Goal: Information Seeking & Learning: Learn about a topic

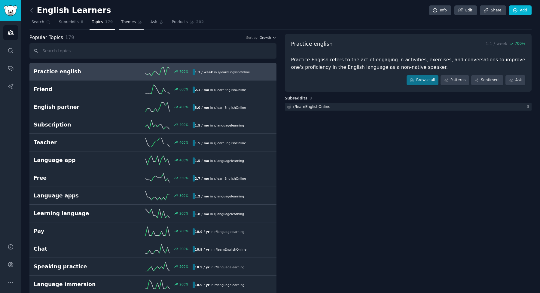
click at [121, 23] on span "Themes" at bounding box center [128, 22] width 15 height 5
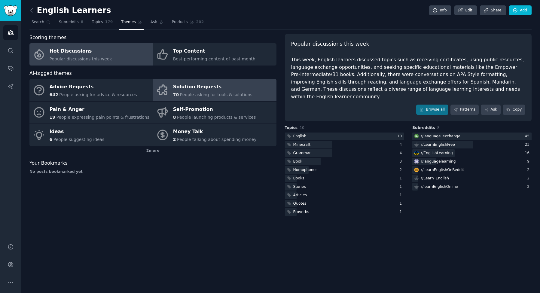
click at [188, 91] on div "Solution Requests" at bounding box center [212, 87] width 79 height 10
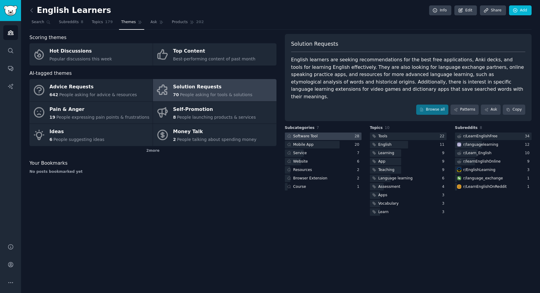
click at [312, 134] on div "Software Tool" at bounding box center [305, 136] width 25 height 5
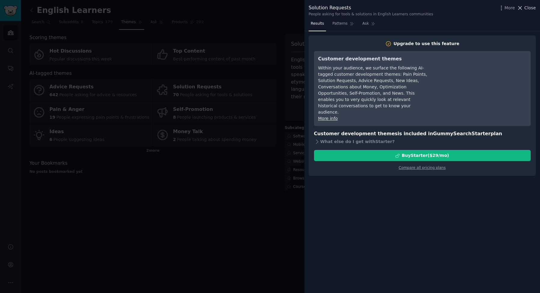
click at [525, 8] on button "Close" at bounding box center [526, 8] width 19 height 6
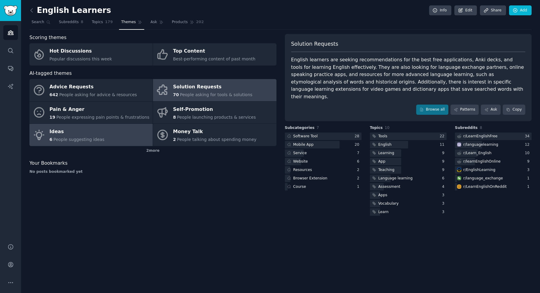
click at [81, 131] on div "Ideas" at bounding box center [77, 132] width 55 height 10
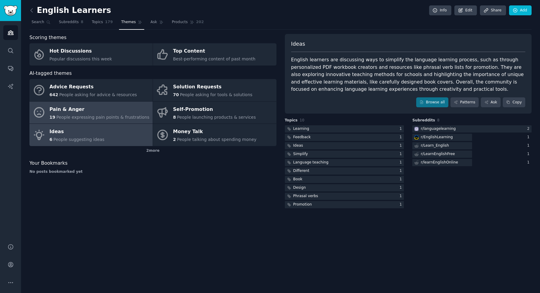
click at [82, 112] on div "Pain & Anger" at bounding box center [100, 110] width 100 height 10
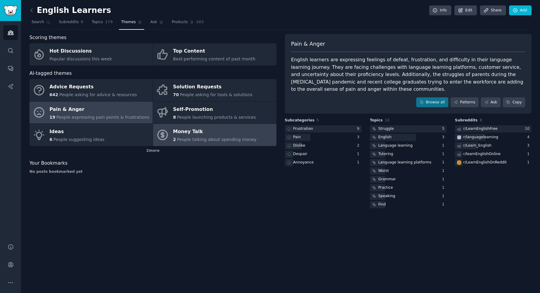
click at [199, 135] on div "Money Talk" at bounding box center [215, 132] width 84 height 10
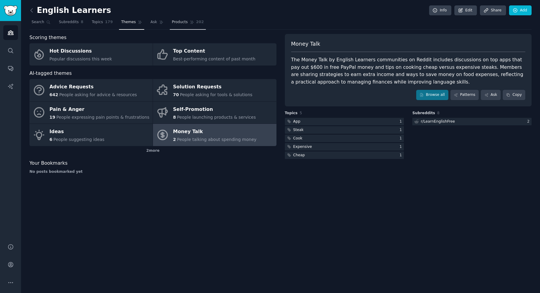
click at [177, 25] on link "Products 202" at bounding box center [188, 23] width 36 height 12
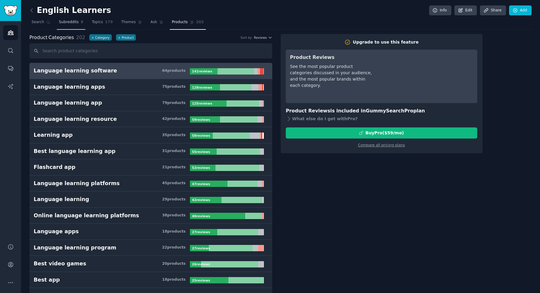
click at [72, 23] on span "Subreddits" at bounding box center [69, 22] width 20 height 5
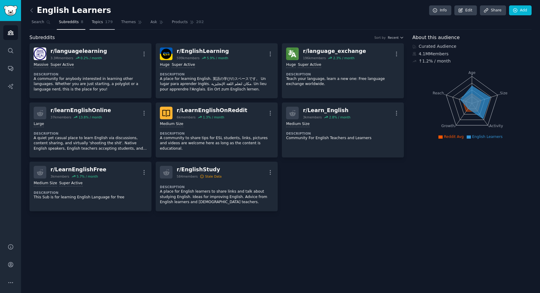
click at [95, 23] on span "Topics" at bounding box center [97, 22] width 11 height 5
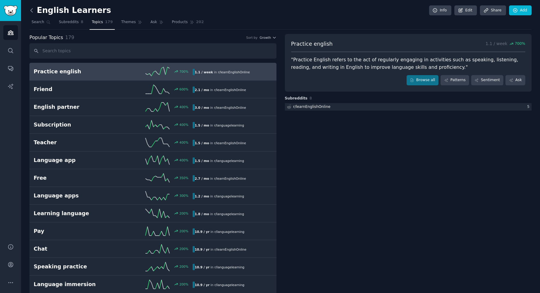
click at [30, 11] on icon at bounding box center [32, 10] width 6 height 6
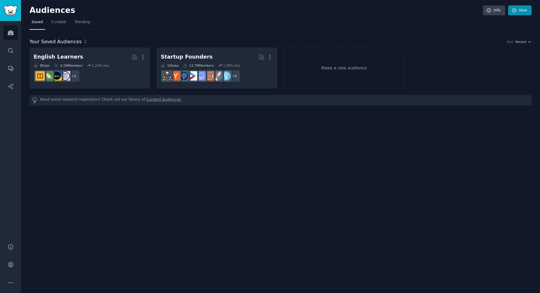
click at [520, 11] on link "New" at bounding box center [519, 10] width 23 height 10
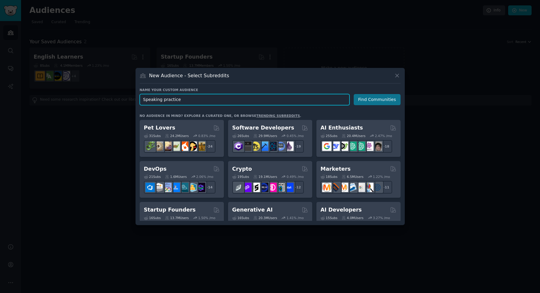
type input "Speaking practice"
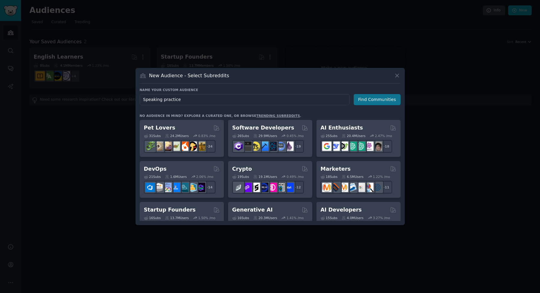
click at [380, 102] on button "Find Communities" at bounding box center [377, 99] width 47 height 11
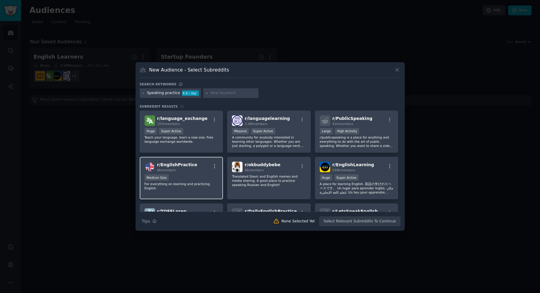
click at [195, 169] on div "r/ EnglishPractice 8k members" at bounding box center [182, 167] width 74 height 11
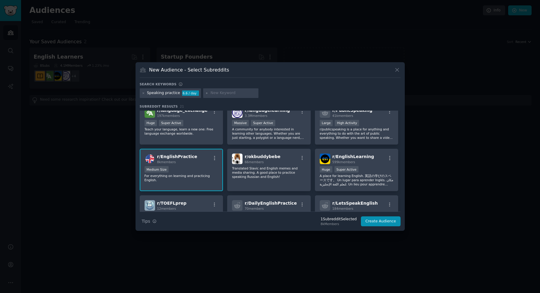
scroll to position [62, 0]
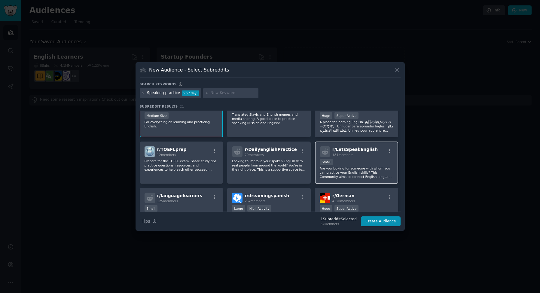
click at [371, 170] on p "Are you looking for someone with whom you can practice your English skills? Thi…" at bounding box center [357, 172] width 74 height 13
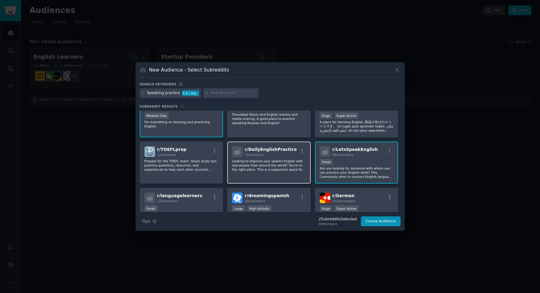
click at [264, 166] on p "Looking to improve your spoken English with real people from around the world? …" at bounding box center [269, 165] width 74 height 13
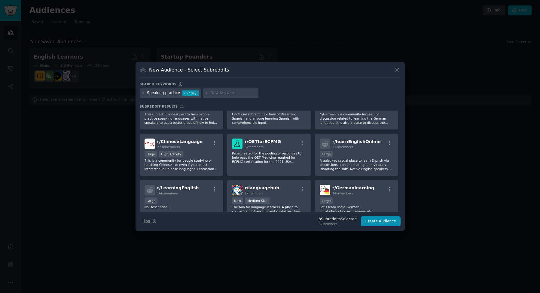
scroll to position [0, 0]
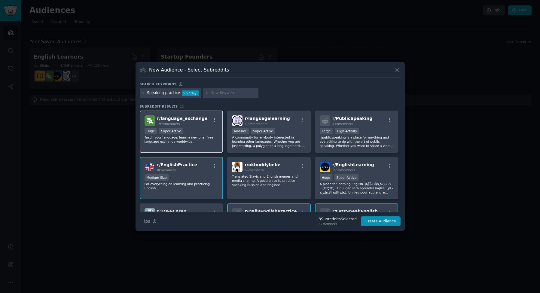
click at [205, 145] on div "r/ language_exchange 197k members Huge Super Active Teach your language, learn …" at bounding box center [182, 132] width 84 height 42
click at [373, 221] on button "Create Audience" at bounding box center [381, 221] width 40 height 10
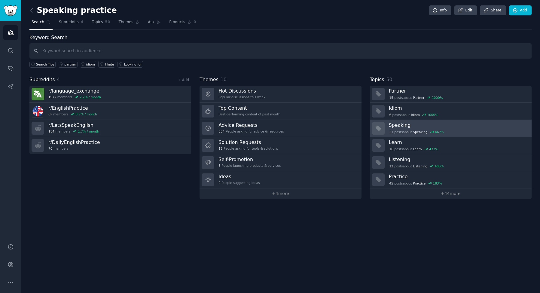
click at [404, 127] on h3 "Speaking" at bounding box center [458, 125] width 139 height 6
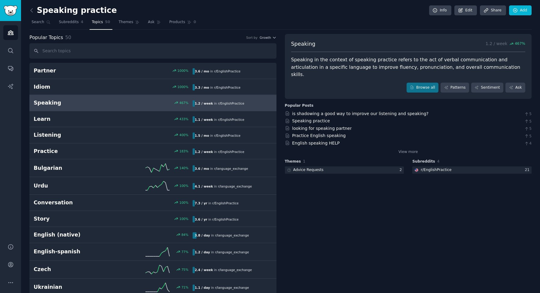
click at [301, 68] on div "Speaking in the context of speaking practice refers to the act of verbal commun…" at bounding box center [408, 67] width 235 height 22
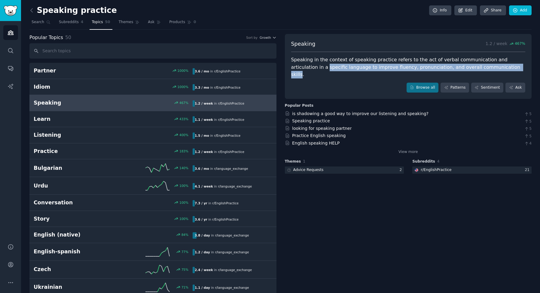
drag, startPoint x: 301, startPoint y: 68, endPoint x: 467, endPoint y: 67, distance: 166.0
click at [467, 67] on div "Speaking in the context of speaking practice refers to the act of verbal commun…" at bounding box center [408, 67] width 235 height 22
click at [369, 111] on link "is shadowing a good way to improve our listening and speaking?" at bounding box center [360, 113] width 137 height 5
click at [328, 111] on link "is shadowing a good way to improve our listening and speaking?" at bounding box center [360, 113] width 137 height 5
click at [313, 133] on link "Practice English speaking" at bounding box center [319, 135] width 54 height 5
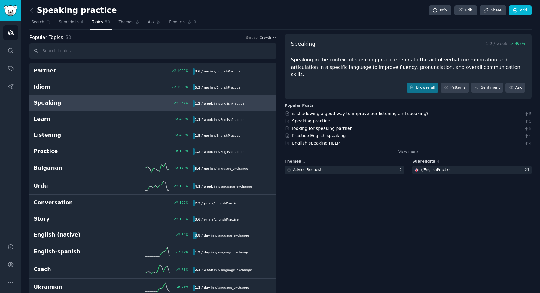
click at [366, 83] on div "Browse all Patterns Sentiment Ask" at bounding box center [408, 88] width 235 height 10
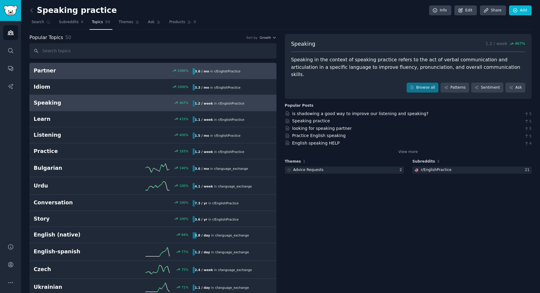
click at [59, 74] on h2 "Partner" at bounding box center [74, 71] width 80 height 8
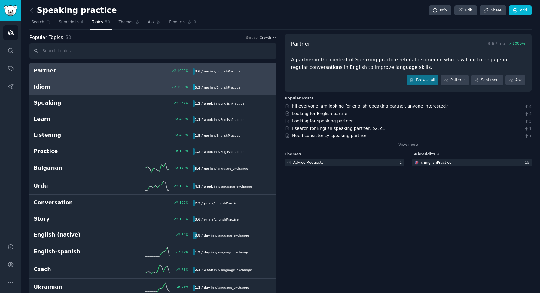
click at [86, 88] on h2 "Idiom" at bounding box center [74, 87] width 80 height 8
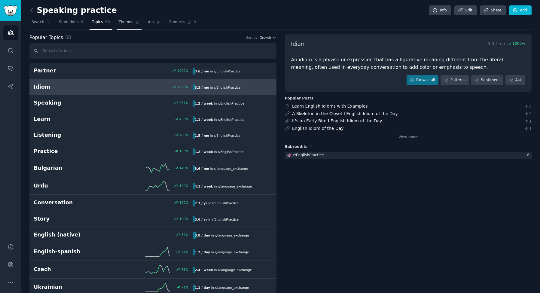
click at [124, 23] on span "Themes" at bounding box center [126, 22] width 15 height 5
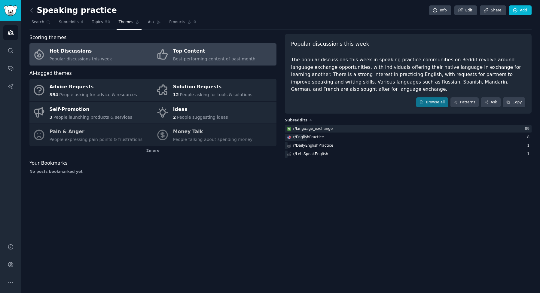
click at [154, 58] on link "Top Content Best-performing content of past month" at bounding box center [214, 54] width 123 height 22
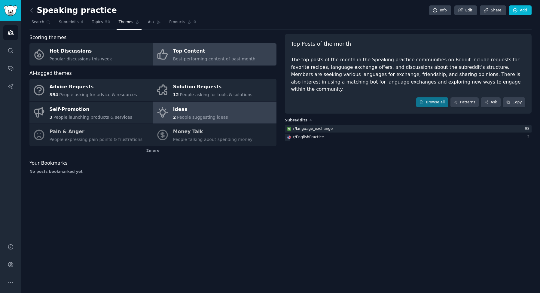
click at [179, 117] on span "People suggesting ideas" at bounding box center [202, 117] width 51 height 5
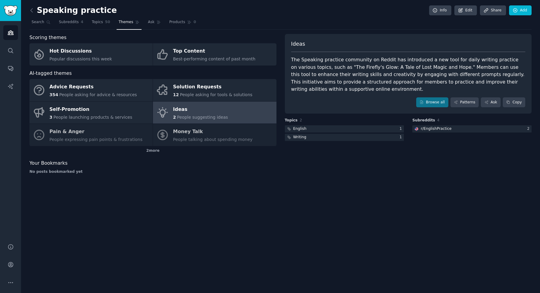
click at [296, 68] on div "The Speaking practice community on Reddit has introduced a new tool for daily w…" at bounding box center [408, 74] width 235 height 37
drag, startPoint x: 296, startPoint y: 68, endPoint x: 428, endPoint y: 69, distance: 132.6
click at [428, 69] on div "The Speaking practice community on Reddit has introduced a new tool for daily w…" at bounding box center [408, 74] width 235 height 37
click at [296, 72] on div "The Speaking practice community on Reddit has introduced a new tool for daily w…" at bounding box center [408, 74] width 235 height 37
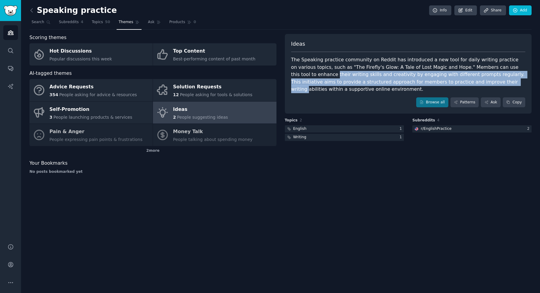
drag, startPoint x: 296, startPoint y: 72, endPoint x: 442, endPoint y: 77, distance: 145.3
click at [442, 77] on div "The Speaking practice community on Reddit has introduced a new tool for daily w…" at bounding box center [408, 74] width 235 height 37
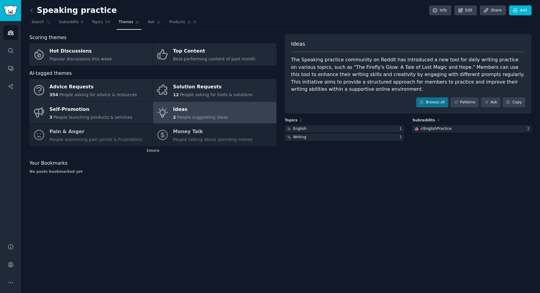
click at [310, 89] on div "The Speaking practice community on Reddit has introduced a new tool for daily w…" at bounding box center [408, 74] width 235 height 37
click at [295, 60] on div "The Speaking practice community on Reddit has introduced a new tool for daily w…" at bounding box center [408, 74] width 235 height 37
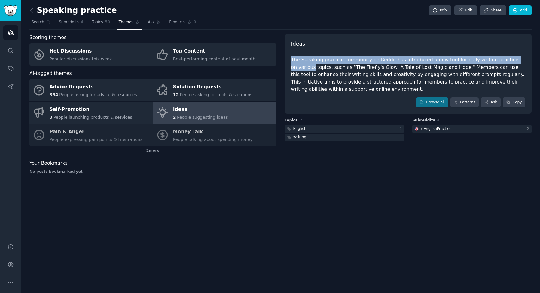
drag, startPoint x: 295, startPoint y: 60, endPoint x: 497, endPoint y: 58, distance: 202.4
click at [506, 58] on div "The Speaking practice community on Reddit has introduced a new tool for daily w…" at bounding box center [408, 74] width 235 height 37
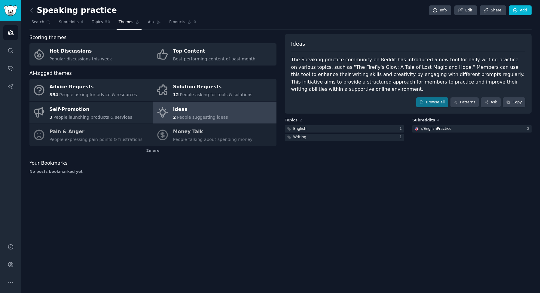
click at [311, 67] on div "The Speaking practice community on Reddit has introduced a new tool for daily w…" at bounding box center [408, 74] width 235 height 37
drag, startPoint x: 311, startPoint y: 67, endPoint x: 361, endPoint y: 66, distance: 50.8
click at [361, 66] on div "The Speaking practice community on Reddit has introduced a new tool for daily w…" at bounding box center [408, 74] width 235 height 37
click at [442, 66] on div "The Speaking practice community on Reddit has introduced a new tool for daily w…" at bounding box center [408, 74] width 235 height 37
drag, startPoint x: 442, startPoint y: 66, endPoint x: 514, endPoint y: 66, distance: 71.9
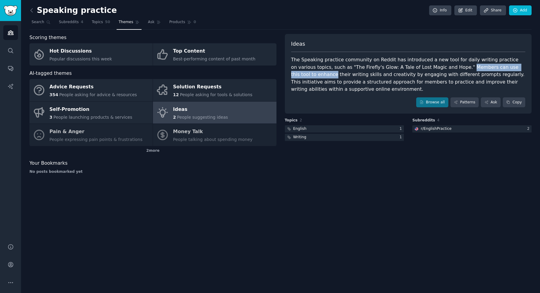
click at [514, 66] on div "The Speaking practice community on Reddit has introduced a new tool for daily w…" at bounding box center [408, 74] width 235 height 37
click at [298, 74] on div "The Speaking practice community on Reddit has introduced a new tool for daily w…" at bounding box center [408, 74] width 235 height 37
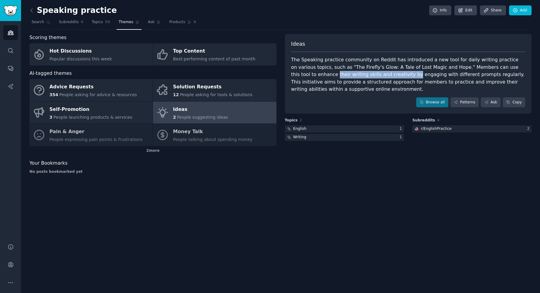
drag, startPoint x: 298, startPoint y: 74, endPoint x: 363, endPoint y: 75, distance: 65.3
click at [363, 75] on div "The Speaking practice community on Reddit has introduced a new tool for daily w…" at bounding box center [408, 74] width 235 height 37
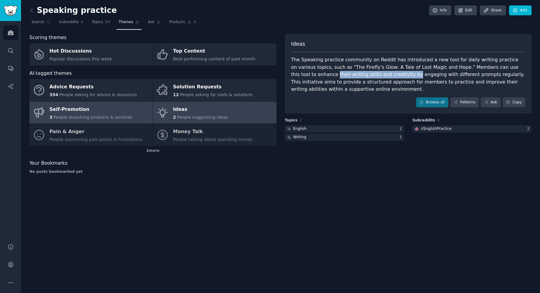
click at [82, 110] on div "Self-Promotion" at bounding box center [91, 110] width 83 height 10
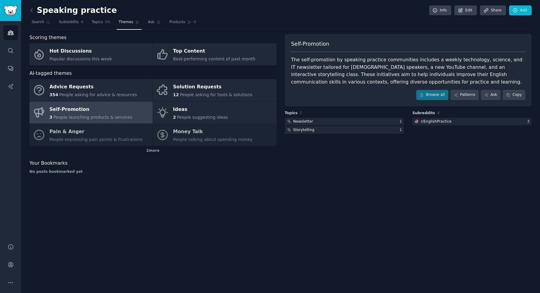
click at [301, 60] on div "The self-promotion by speaking practice communities includes a weekly technolog…" at bounding box center [408, 70] width 235 height 29
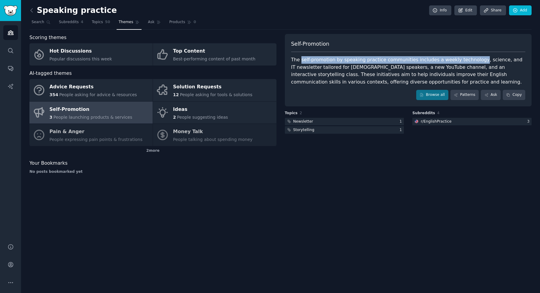
drag, startPoint x: 301, startPoint y: 60, endPoint x: 460, endPoint y: 60, distance: 159.4
click at [460, 60] on div "The self-promotion by speaking practice communities includes a weekly technolog…" at bounding box center [408, 70] width 235 height 29
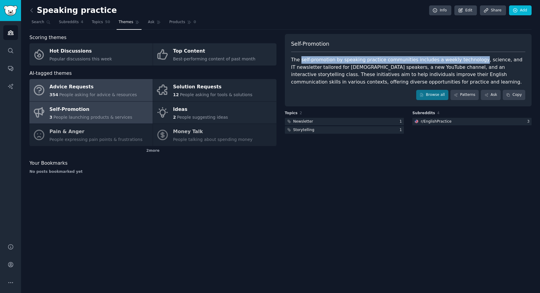
click at [81, 92] on div "354 People asking for advice & resources" at bounding box center [94, 95] width 88 height 6
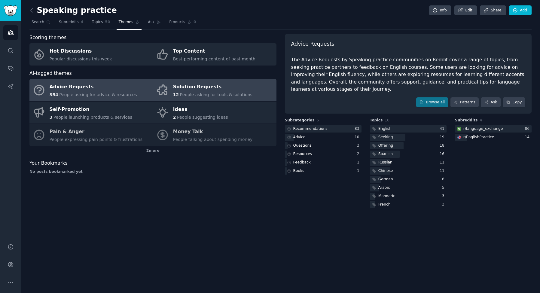
click at [198, 87] on div "Solution Requests" at bounding box center [212, 87] width 79 height 10
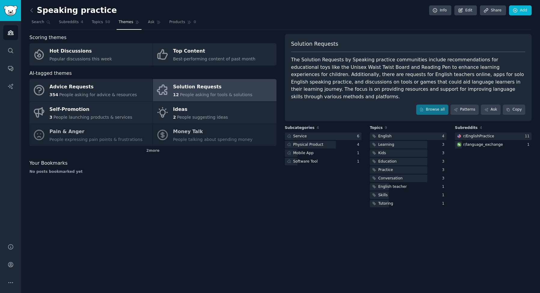
click at [302, 60] on div "The Solution Requests by Speaking practice communities include recommendations …" at bounding box center [408, 78] width 235 height 44
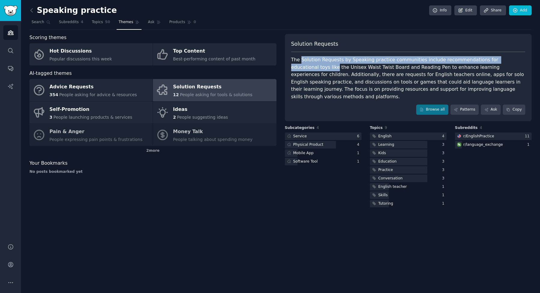
drag, startPoint x: 302, startPoint y: 60, endPoint x: 518, endPoint y: 61, distance: 215.9
click at [517, 60] on div "The Solution Requests by Speaking practice communities include recommendations …" at bounding box center [408, 78] width 235 height 44
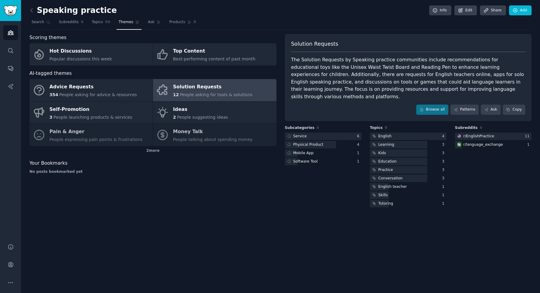
click at [298, 67] on div "The Solution Requests by Speaking practice communities include recommendations …" at bounding box center [408, 78] width 235 height 44
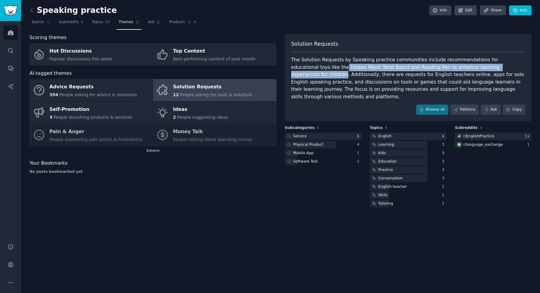
drag, startPoint x: 298, startPoint y: 67, endPoint x: 477, endPoint y: 68, distance: 179.5
click at [477, 68] on div "The Solution Requests by Speaking practice communities include recommendations …" at bounding box center [408, 78] width 235 height 44
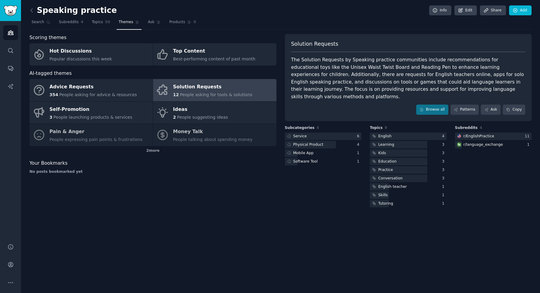
click at [292, 75] on div "The Solution Requests by Speaking practice communities include recommendations …" at bounding box center [408, 78] width 235 height 44
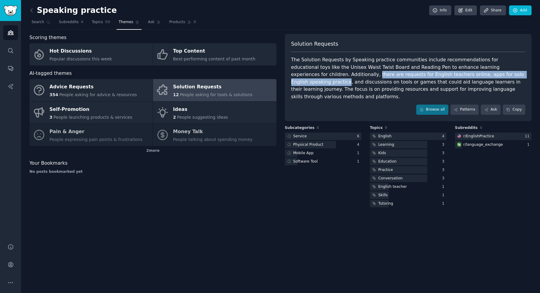
drag, startPoint x: 292, startPoint y: 75, endPoint x: 465, endPoint y: 78, distance: 172.3
click at [465, 74] on div "The Solution Requests by Speaking practice communities include recommendations …" at bounding box center [408, 78] width 235 height 44
click at [420, 74] on div "The Solution Requests by Speaking practice communities include recommendations …" at bounding box center [408, 78] width 235 height 44
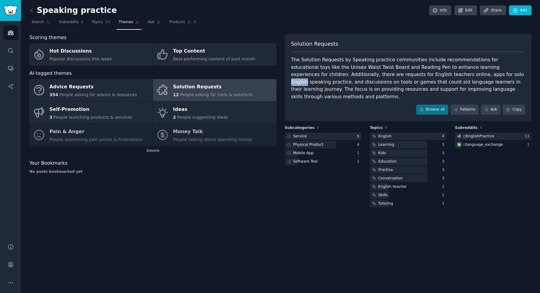
click at [420, 74] on div "The Solution Requests by Speaking practice communities include recommendations …" at bounding box center [408, 78] width 235 height 44
click at [394, 74] on div "The Solution Requests by Speaking practice communities include recommendations …" at bounding box center [408, 78] width 235 height 44
drag, startPoint x: 394, startPoint y: 74, endPoint x: 462, endPoint y: 74, distance: 67.4
click at [462, 74] on div "The Solution Requests by Speaking practice communities include recommendations …" at bounding box center [408, 78] width 235 height 44
copy div "apps for solo English speaking practice"
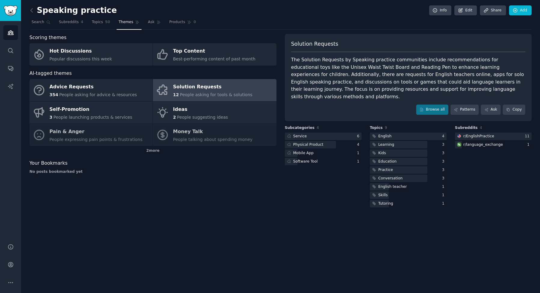
click at [295, 80] on div "The Solution Requests by Speaking practice communities include recommendations …" at bounding box center [408, 78] width 235 height 44
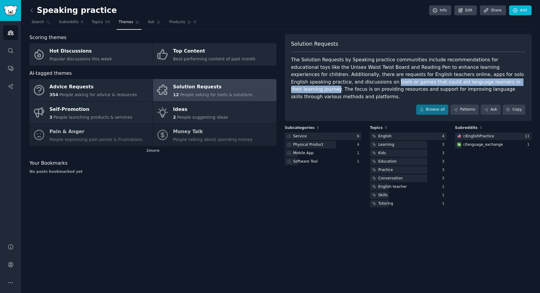
drag, startPoint x: 295, startPoint y: 80, endPoint x: 444, endPoint y: 84, distance: 148.3
click at [436, 82] on div "The Solution Requests by Speaking practice communities include recommendations …" at bounding box center [408, 78] width 235 height 44
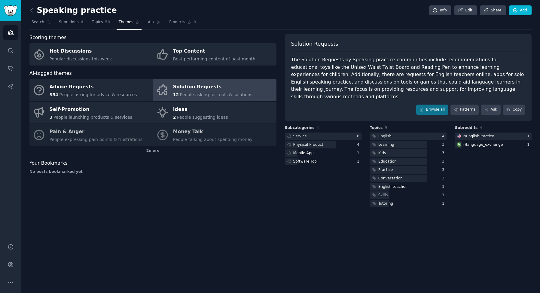
click at [296, 87] on div "The Solution Requests by Speaking practice communities include recommendations …" at bounding box center [408, 78] width 235 height 44
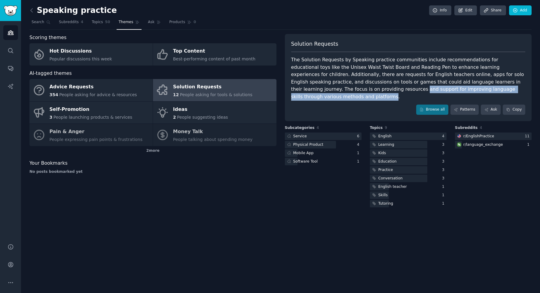
drag, startPoint x: 296, startPoint y: 87, endPoint x: 454, endPoint y: 89, distance: 158.5
click at [454, 89] on div "The Solution Requests by Speaking practice communities include recommendations …" at bounding box center [408, 78] width 235 height 44
click at [32, 10] on icon at bounding box center [32, 10] width 6 height 6
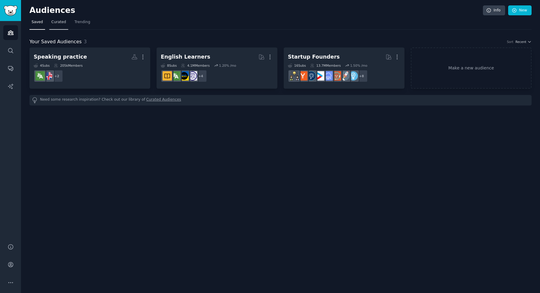
click at [61, 24] on span "Curated" at bounding box center [58, 22] width 15 height 5
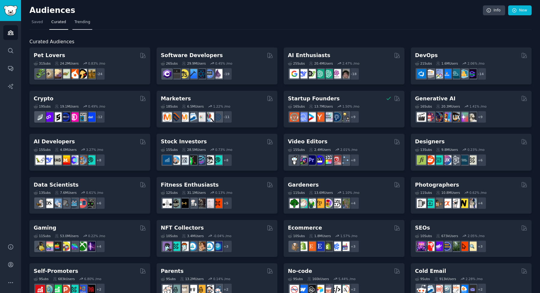
click at [85, 18] on link "Trending" at bounding box center [82, 23] width 20 height 12
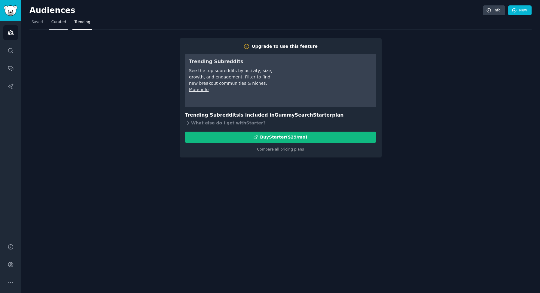
click at [62, 23] on span "Curated" at bounding box center [58, 22] width 15 height 5
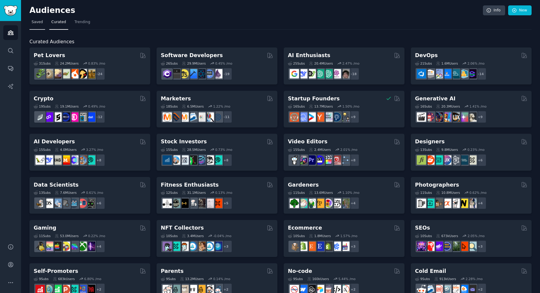
click at [40, 23] on span "Saved" at bounding box center [37, 22] width 11 height 5
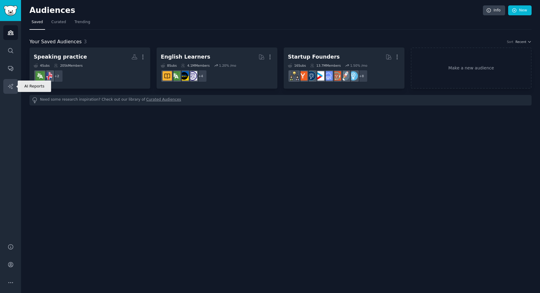
click at [12, 85] on icon "Sidebar" at bounding box center [10, 86] width 5 height 5
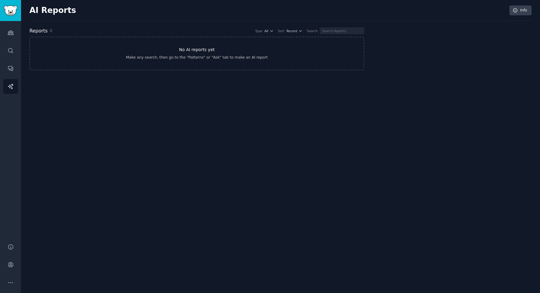
click at [161, 54] on link "No AI reports yet Make any search, then go to the "Patterns" or "Ask" tab to ma…" at bounding box center [196, 54] width 335 height 34
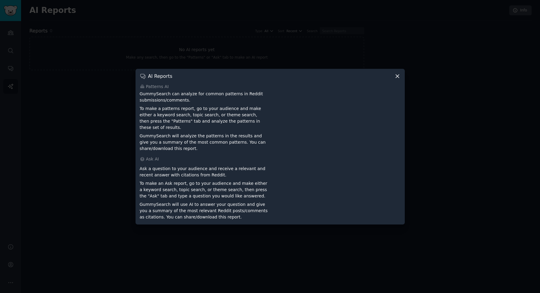
click at [396, 78] on icon at bounding box center [397, 76] width 3 height 3
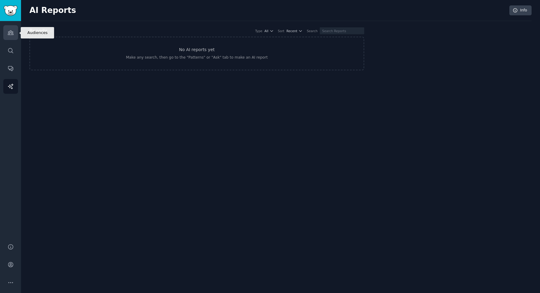
click at [8, 29] on link "Audiences" at bounding box center [10, 32] width 15 height 15
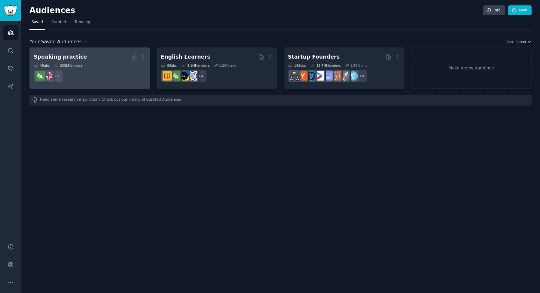
click at [94, 57] on h2 "Speaking practice More" at bounding box center [90, 57] width 112 height 11
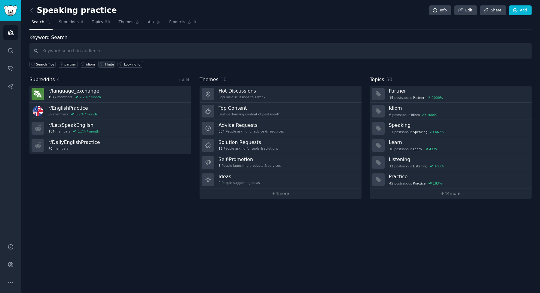
click at [100, 64] on icon at bounding box center [102, 64] width 4 height 4
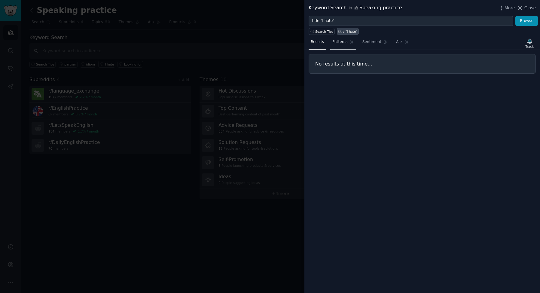
click at [342, 45] on link "Patterns" at bounding box center [343, 43] width 26 height 12
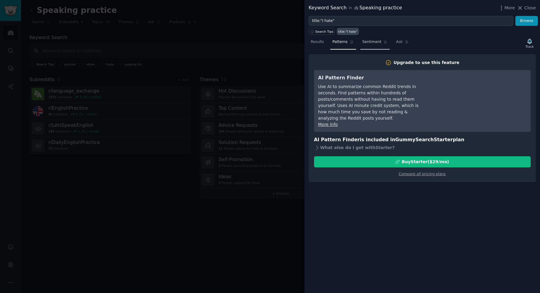
click at [370, 44] on span "Sentiment" at bounding box center [372, 41] width 19 height 5
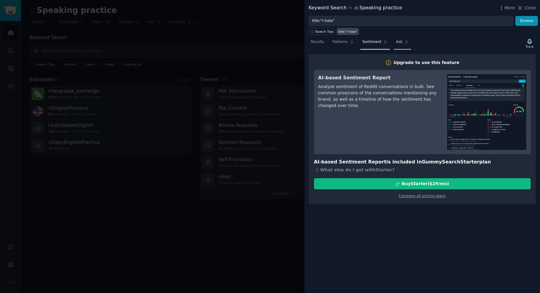
click at [399, 43] on span "Ask" at bounding box center [399, 41] width 7 height 5
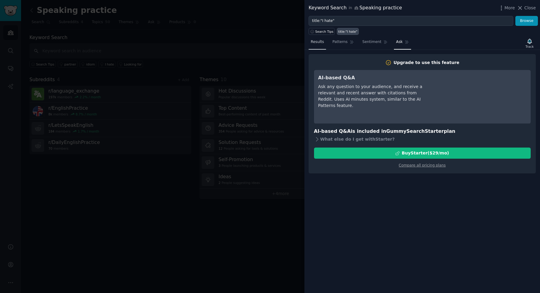
click at [321, 44] on span "Results" at bounding box center [317, 41] width 13 height 5
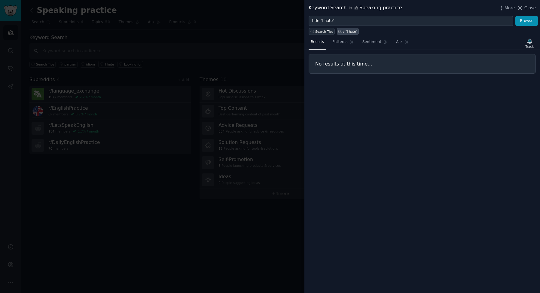
click at [323, 31] on span "Search Tips" at bounding box center [324, 31] width 18 height 4
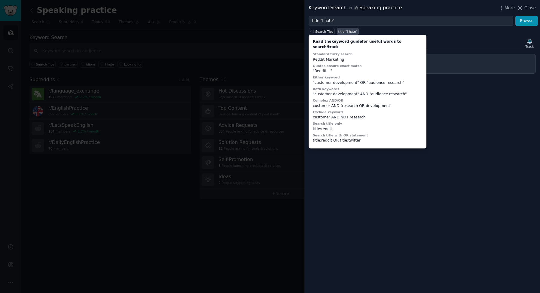
drag, startPoint x: 502, startPoint y: 80, endPoint x: 518, endPoint y: 33, distance: 49.4
click at [502, 79] on div "Results Patterns Sentiment Ask Track No results at this time..." at bounding box center [423, 164] width 236 height 258
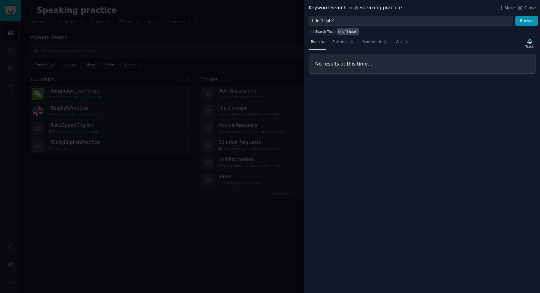
click at [526, 9] on span "Close" at bounding box center [530, 8] width 11 height 6
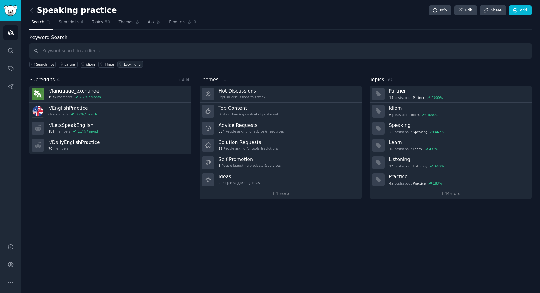
click at [127, 63] on div "Looking for" at bounding box center [133, 64] width 18 height 4
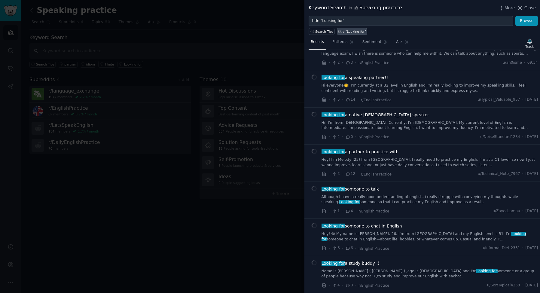
scroll to position [300, 0]
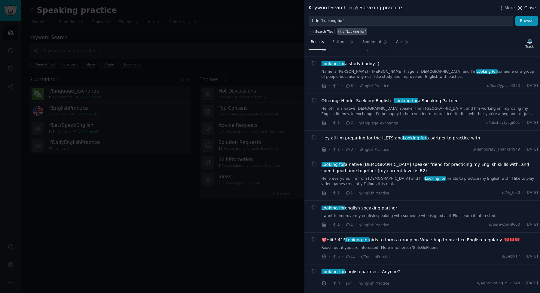
click at [531, 9] on span "Close" at bounding box center [530, 8] width 11 height 6
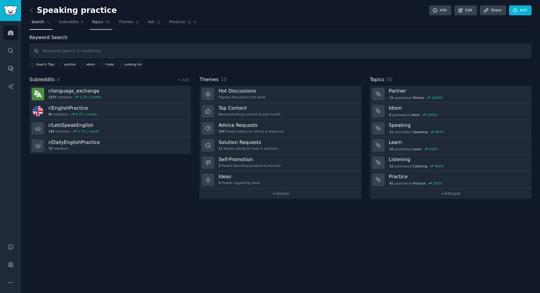
click at [105, 23] on span "50" at bounding box center [107, 22] width 5 height 5
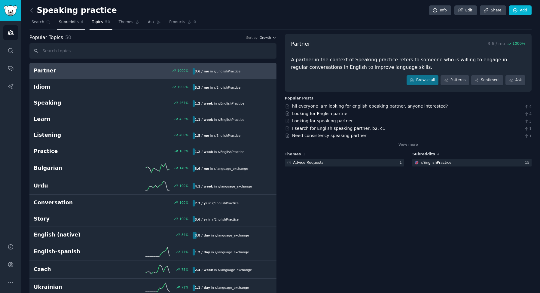
click at [71, 22] on span "Subreddits" at bounding box center [69, 22] width 20 height 5
